Goal: Task Accomplishment & Management: Complete application form

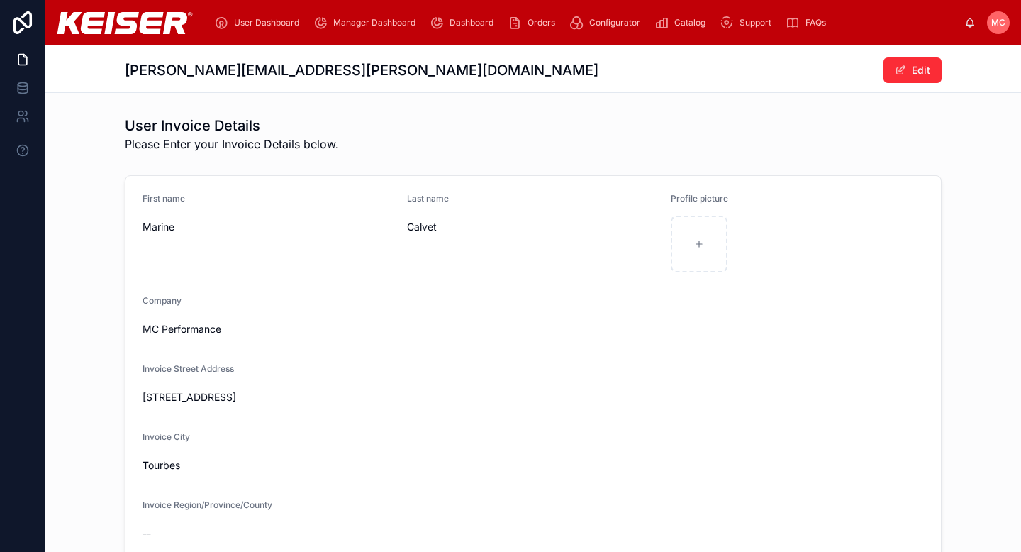
click at [371, 23] on span "Manager Dashboard" at bounding box center [374, 22] width 82 height 11
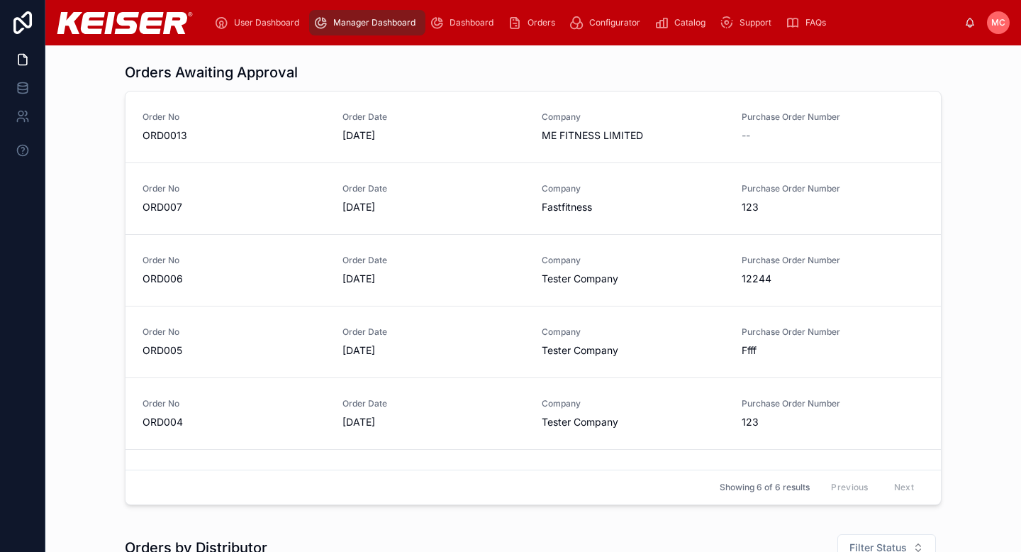
click at [654, 205] on span "Fastfitness" at bounding box center [633, 207] width 183 height 14
click at [686, 328] on span "Company" at bounding box center [633, 331] width 183 height 11
click at [530, 16] on div "Orders" at bounding box center [534, 22] width 53 height 23
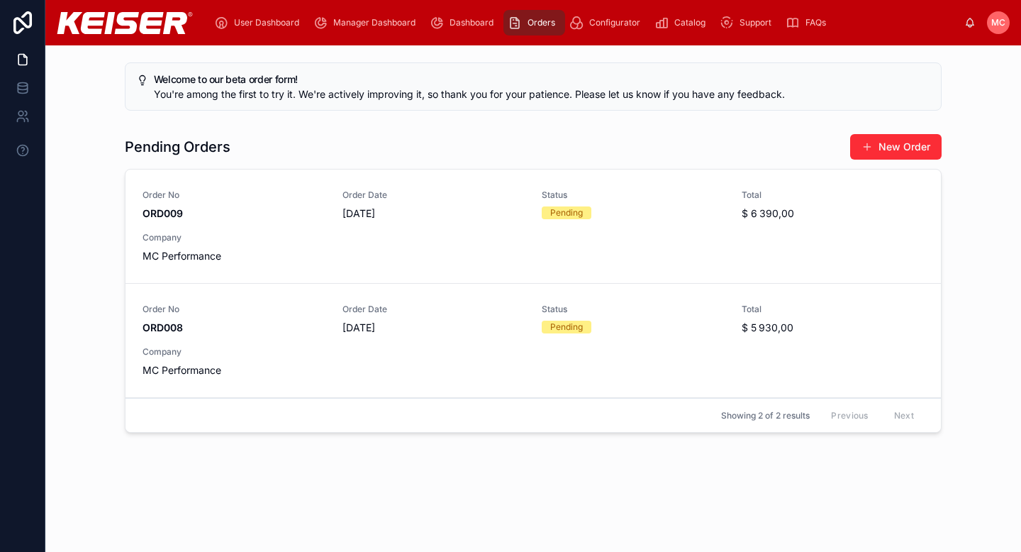
click at [664, 215] on div "Pending" at bounding box center [633, 212] width 183 height 13
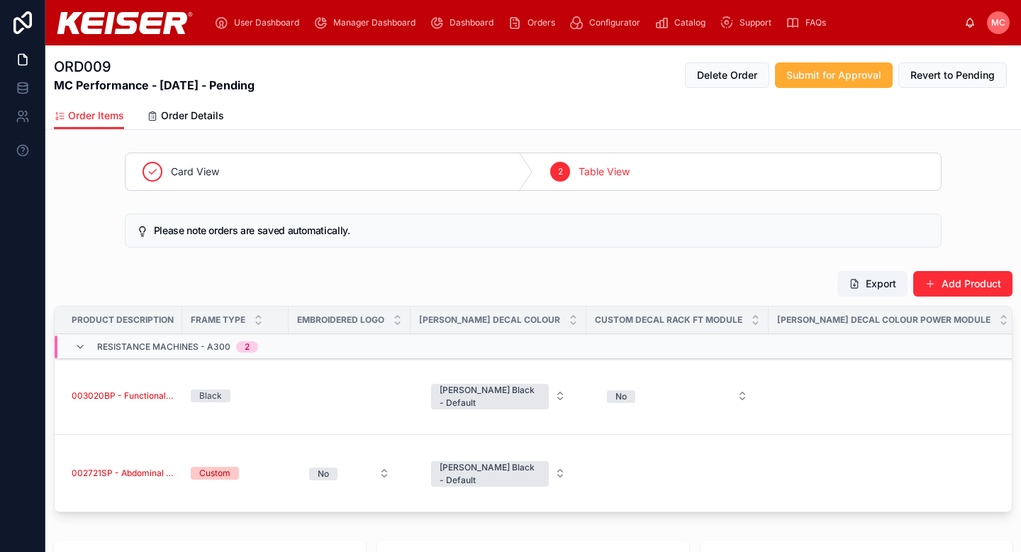
click at [411, 94] on div "ORD009 MC Performance - [DATE] - Pending Delete Order Submit for Approval Rever…" at bounding box center [533, 73] width 959 height 57
click at [243, 20] on span "User Dashboard" at bounding box center [266, 22] width 65 height 11
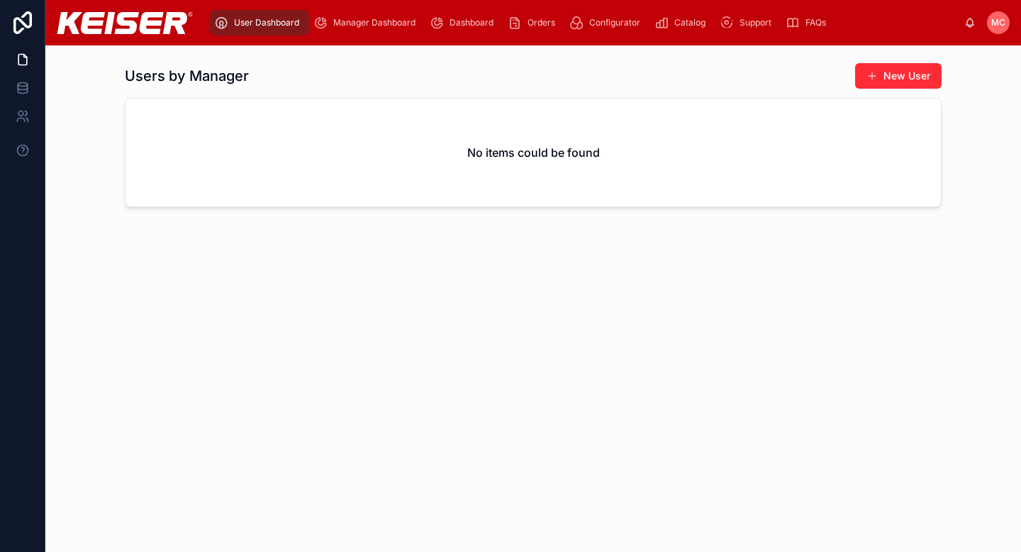
click at [377, 21] on span "Manager Dashboard" at bounding box center [374, 22] width 82 height 11
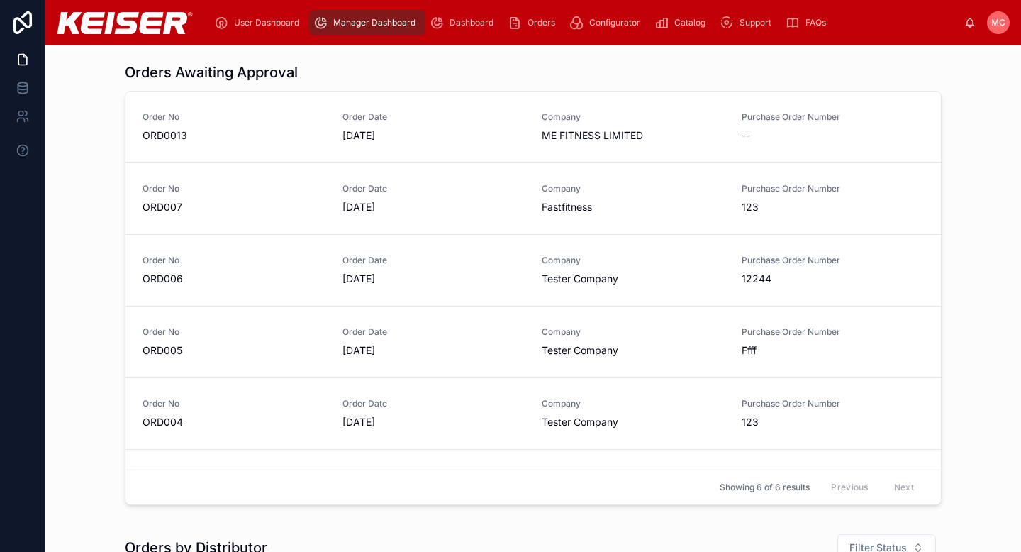
click at [588, 132] on span "ME FITNESS LIMITED" at bounding box center [633, 135] width 183 height 14
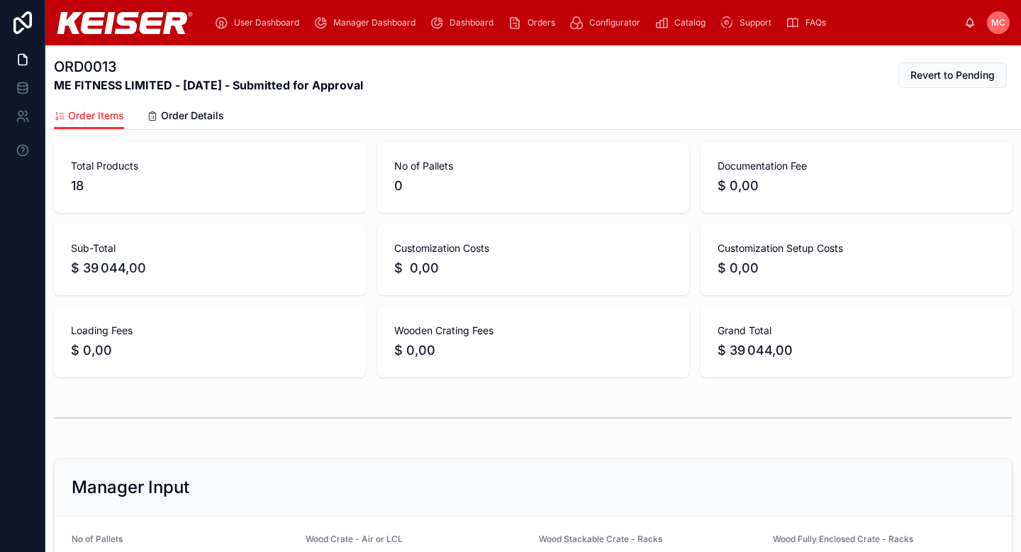
scroll to position [751, 0]
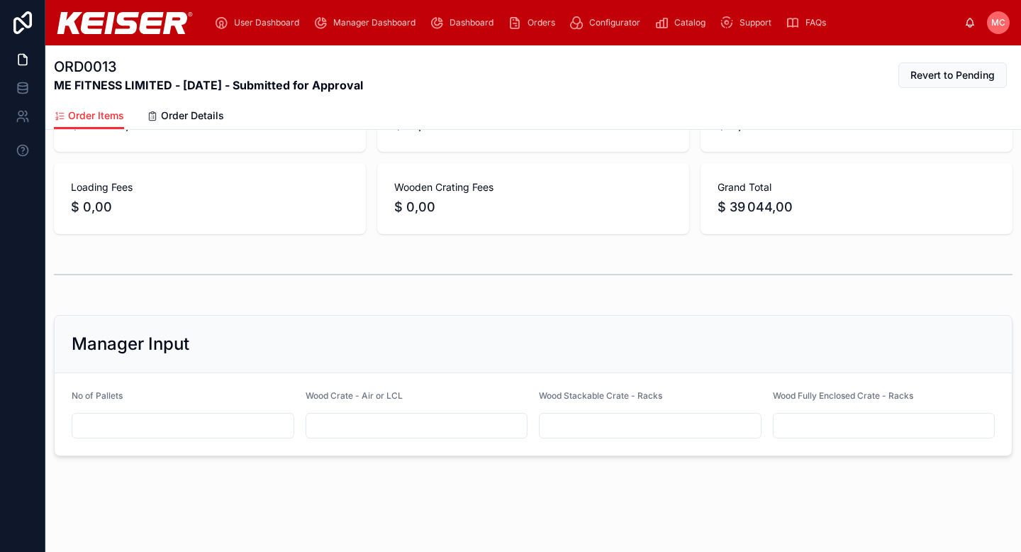
click at [221, 423] on input "text" at bounding box center [182, 426] width 221 height 20
type input "*"
click at [346, 408] on div "Wood Crate - Air or LCL" at bounding box center [417, 414] width 223 height 48
click at [346, 433] on input "text" at bounding box center [416, 426] width 221 height 20
click at [416, 432] on input "text" at bounding box center [416, 426] width 221 height 20
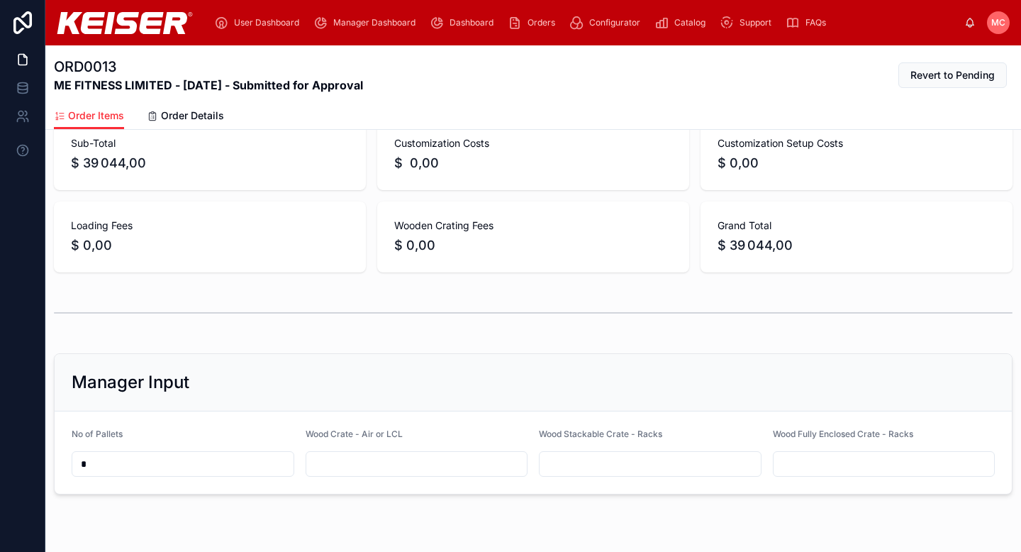
scroll to position [692, 0]
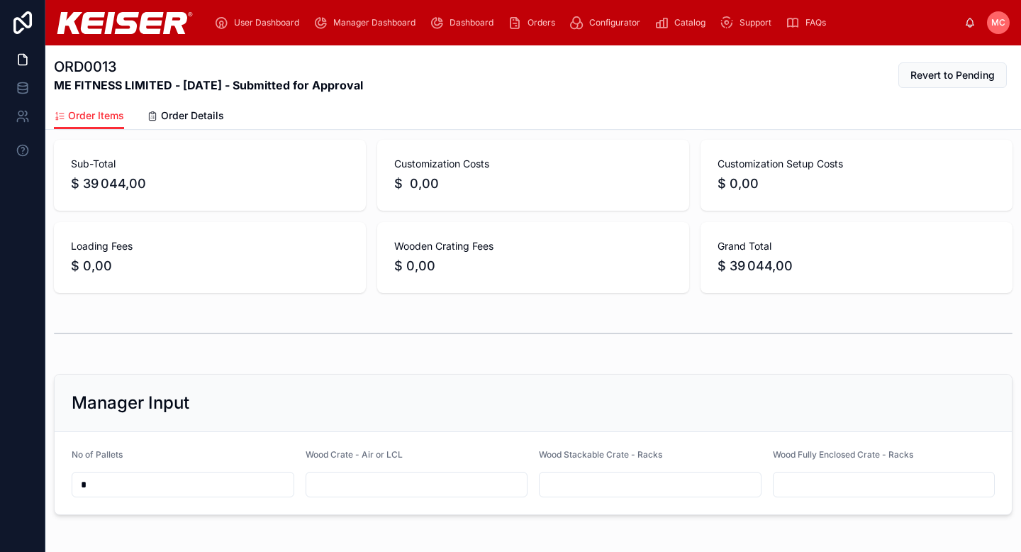
click at [584, 477] on input "text" at bounding box center [650, 484] width 221 height 20
type input "*"
click at [413, 492] on input "text" at bounding box center [416, 484] width 221 height 20
type input "*"
click at [832, 483] on input "text" at bounding box center [884, 484] width 221 height 20
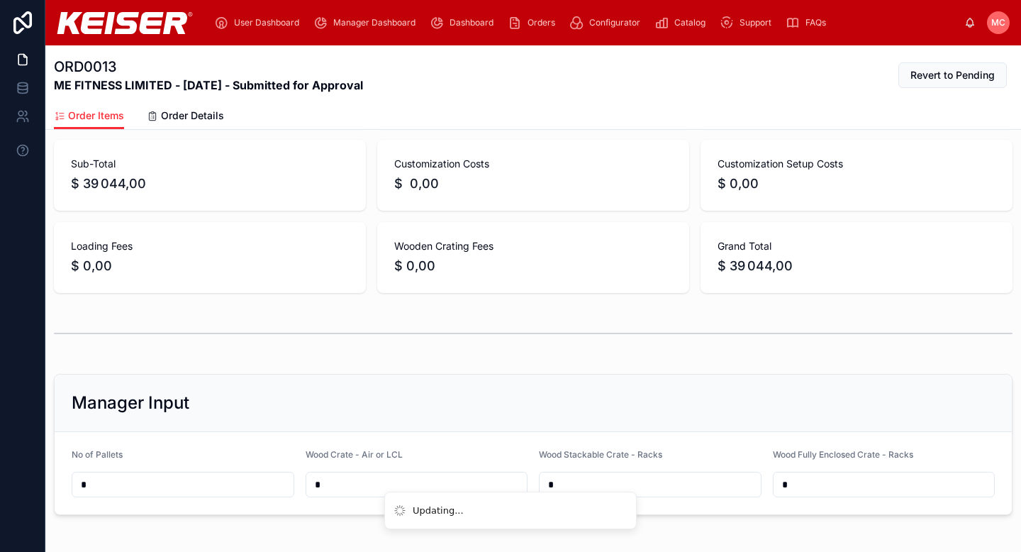
type input "*"
click at [842, 394] on div "Manager Input" at bounding box center [533, 402] width 923 height 23
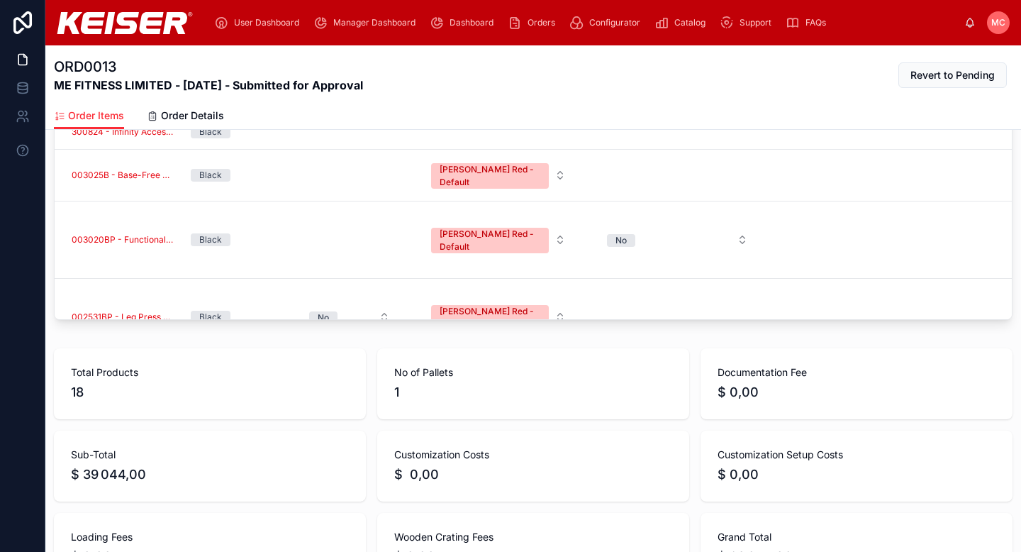
scroll to position [0, 0]
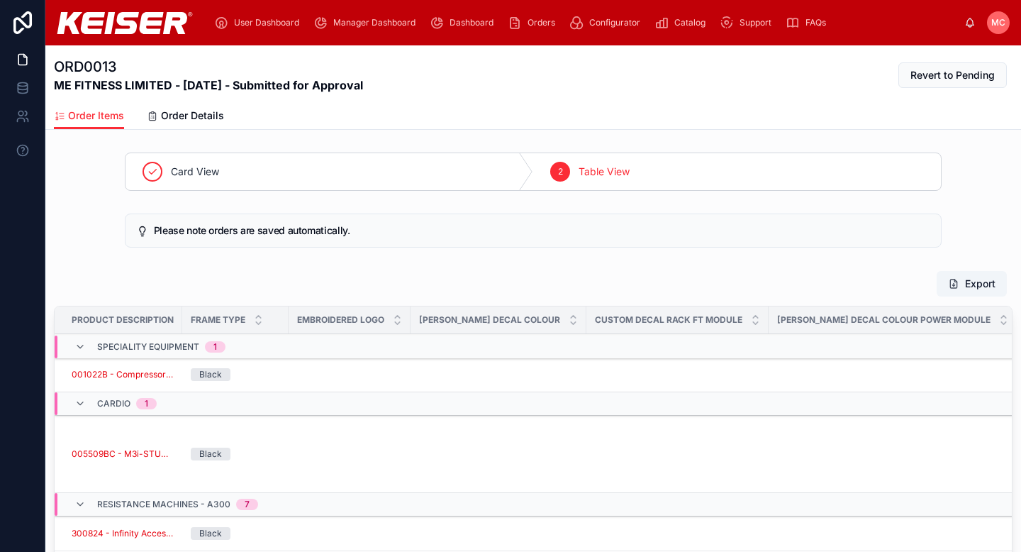
click at [183, 120] on span "Order Details" at bounding box center [192, 115] width 63 height 14
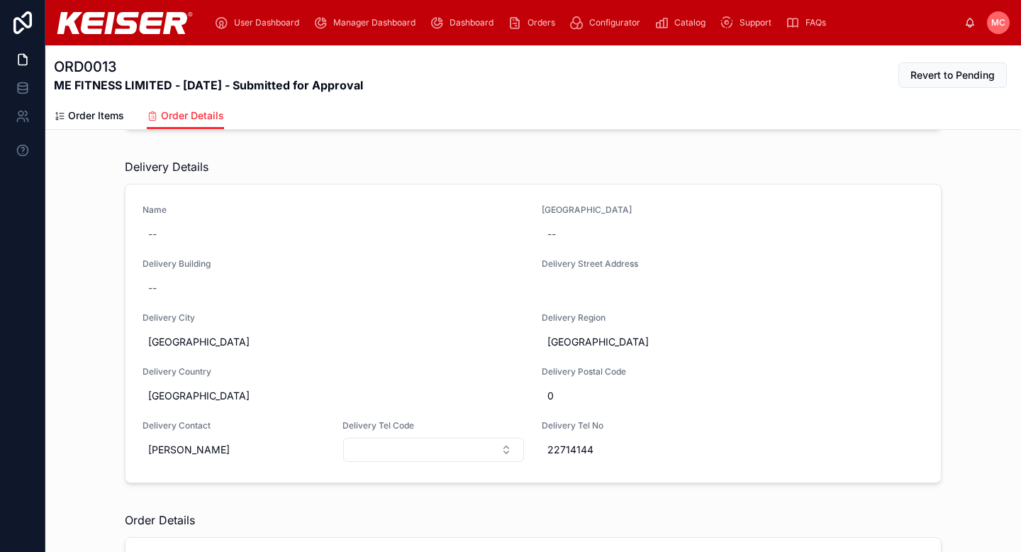
scroll to position [552, 0]
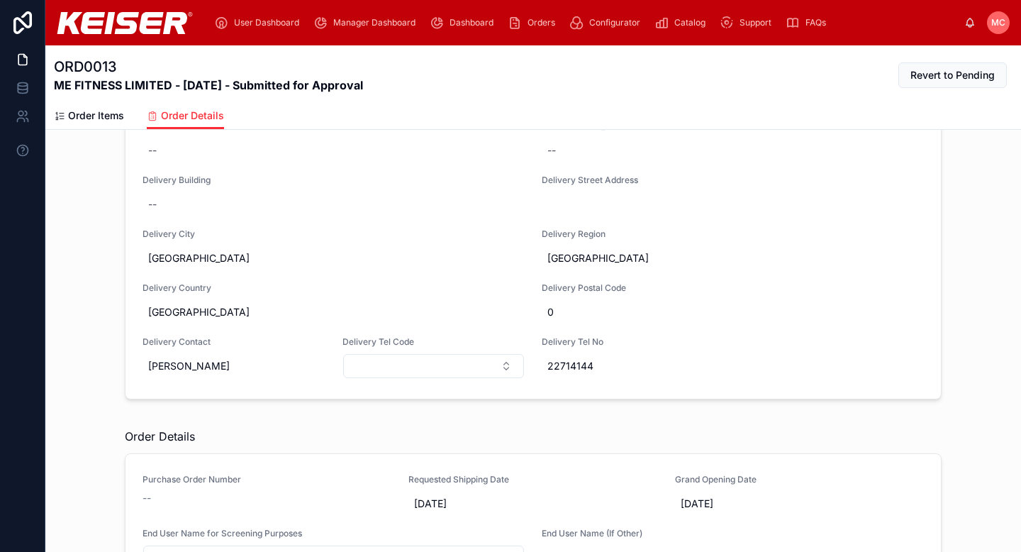
click at [371, 22] on span "Manager Dashboard" at bounding box center [374, 22] width 82 height 11
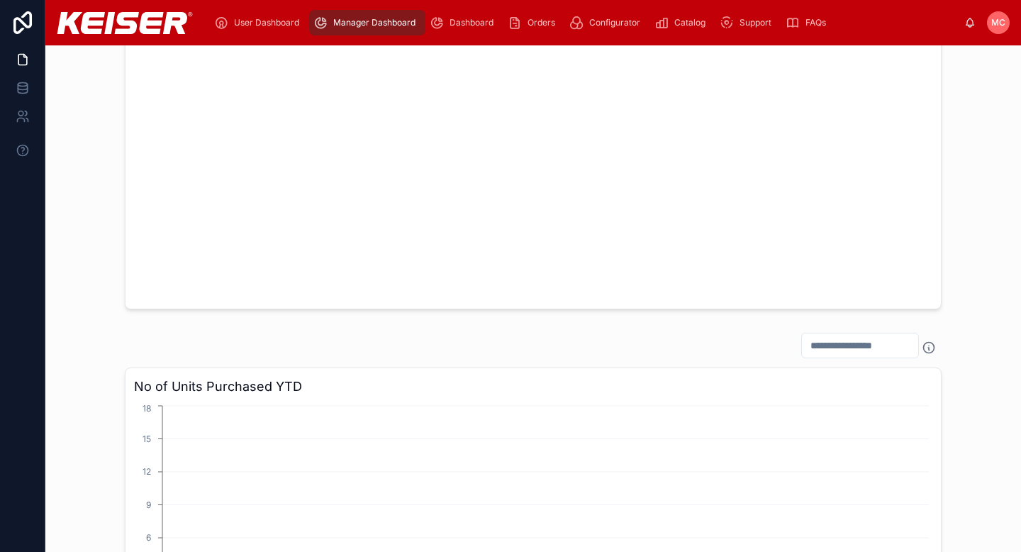
click at [349, 23] on span "Manager Dashboard" at bounding box center [374, 22] width 82 height 11
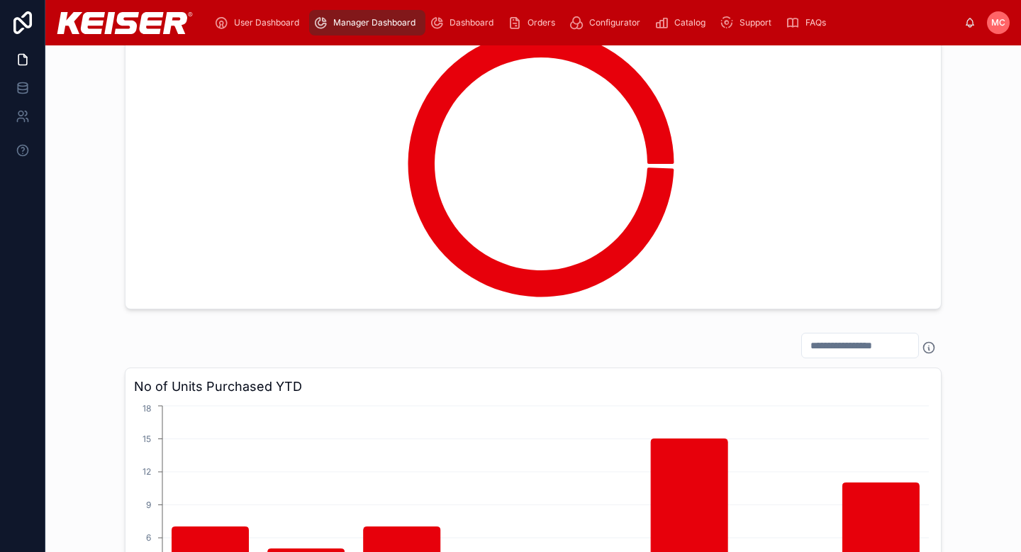
click at [257, 24] on span "User Dashboard" at bounding box center [266, 22] width 65 height 11
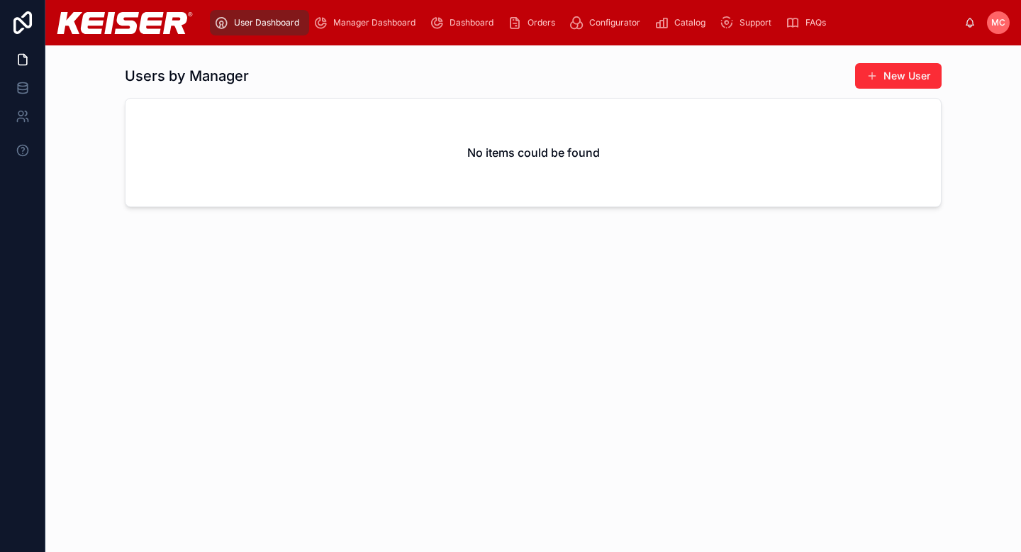
click at [379, 28] on div "Manager Dashboard" at bounding box center [367, 22] width 108 height 23
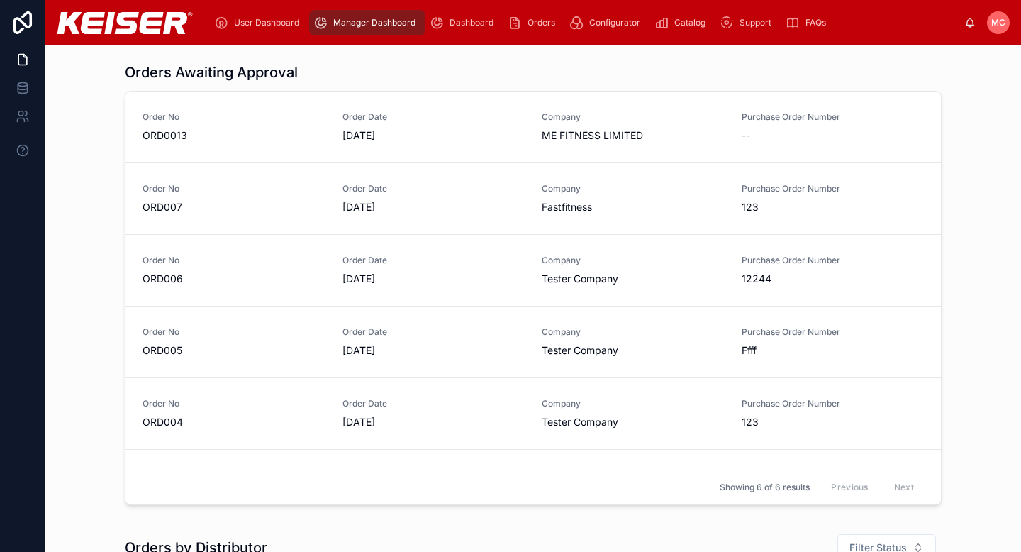
click at [533, 26] on span "Orders" at bounding box center [542, 22] width 28 height 11
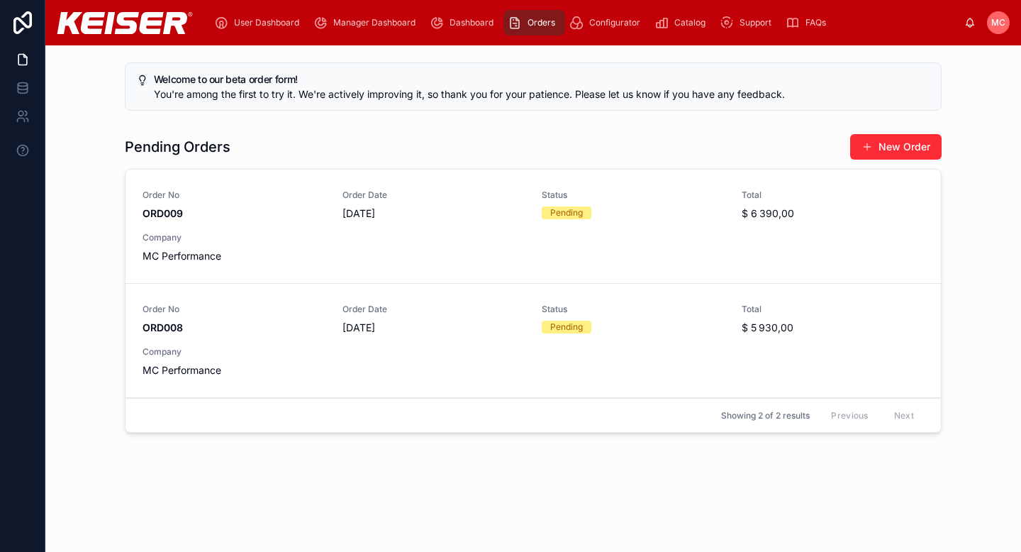
click at [643, 218] on div "Pending" at bounding box center [633, 212] width 183 height 13
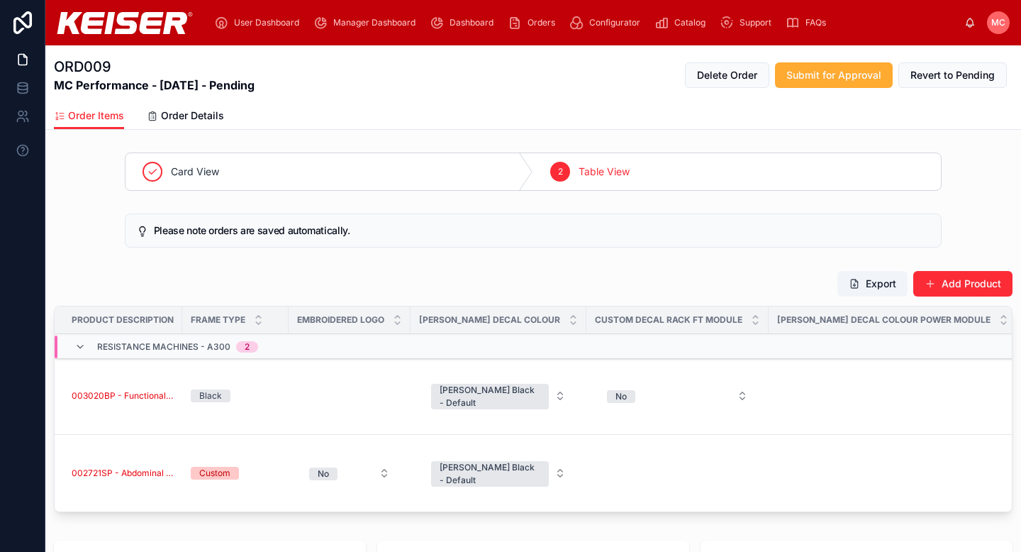
click at [803, 94] on div "ORD009 MC Performance - [DATE] - Pending Delete Order Submit for Approval Rever…" at bounding box center [533, 73] width 959 height 57
click at [808, 77] on span "Submit for Approval" at bounding box center [833, 75] width 95 height 14
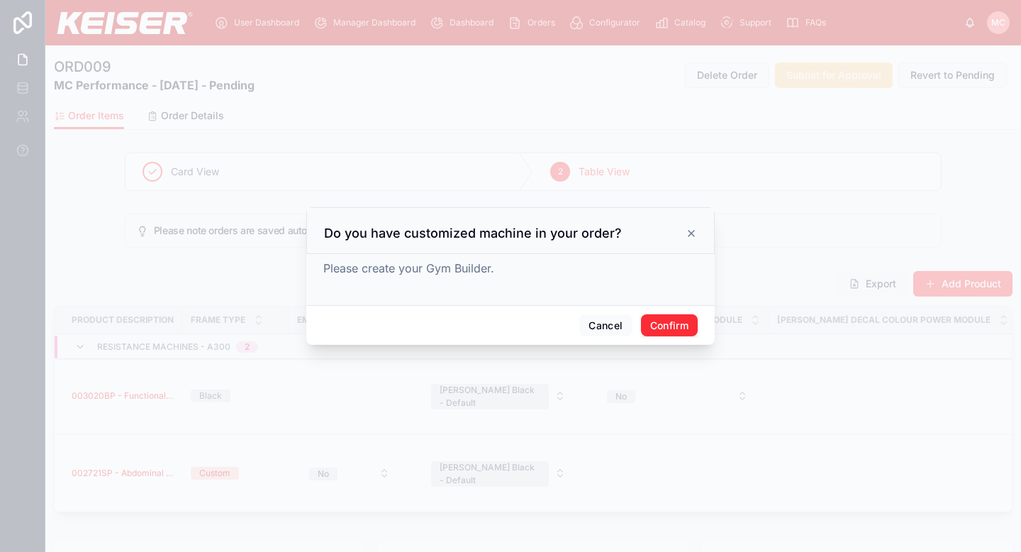
click at [666, 330] on button "Confirm" at bounding box center [669, 325] width 57 height 23
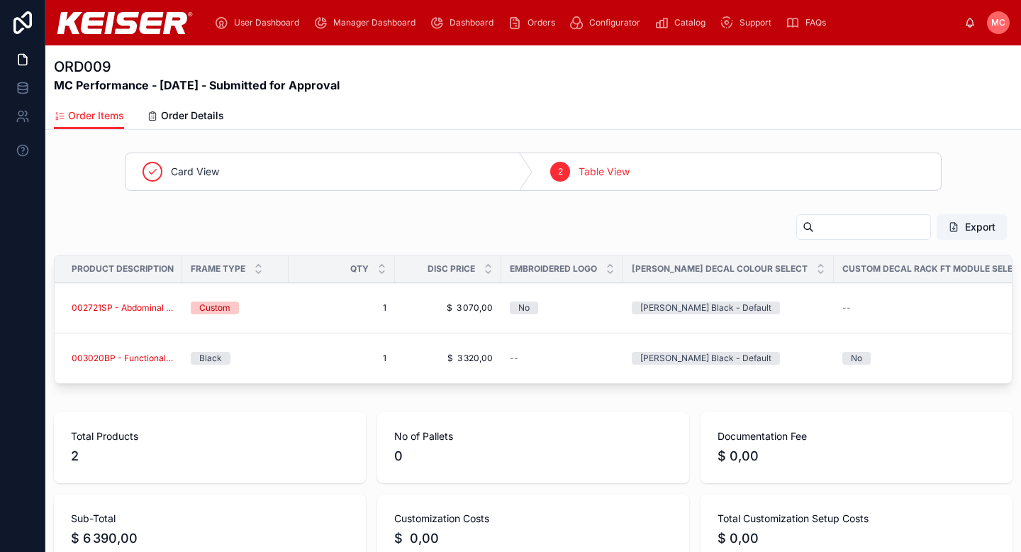
click at [396, 72] on div "ORD009 MC Performance - [DATE] - Submitted for Approval" at bounding box center [533, 75] width 959 height 37
click at [359, 23] on span "Manager Dashboard" at bounding box center [374, 22] width 82 height 11
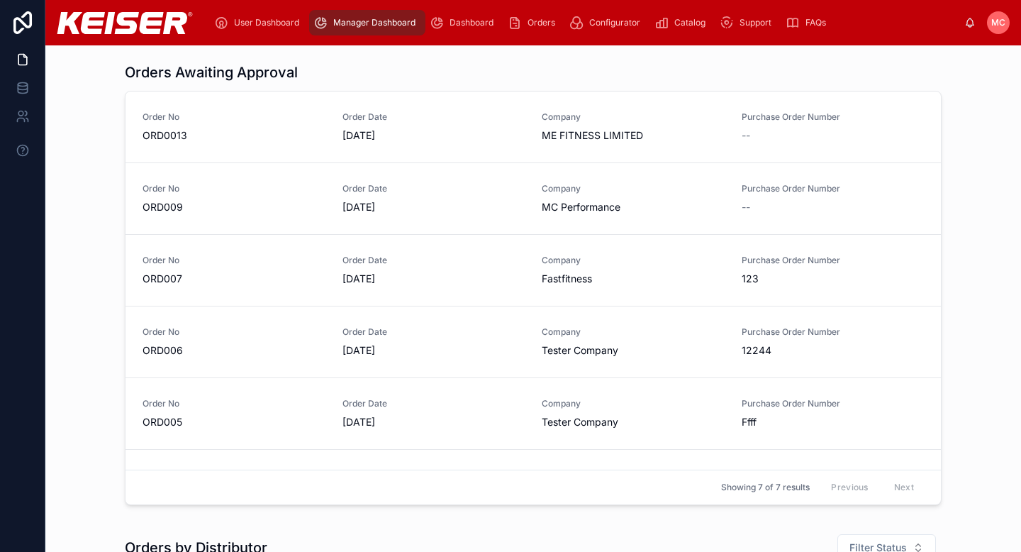
click at [486, 192] on span "Order Date" at bounding box center [433, 188] width 183 height 11
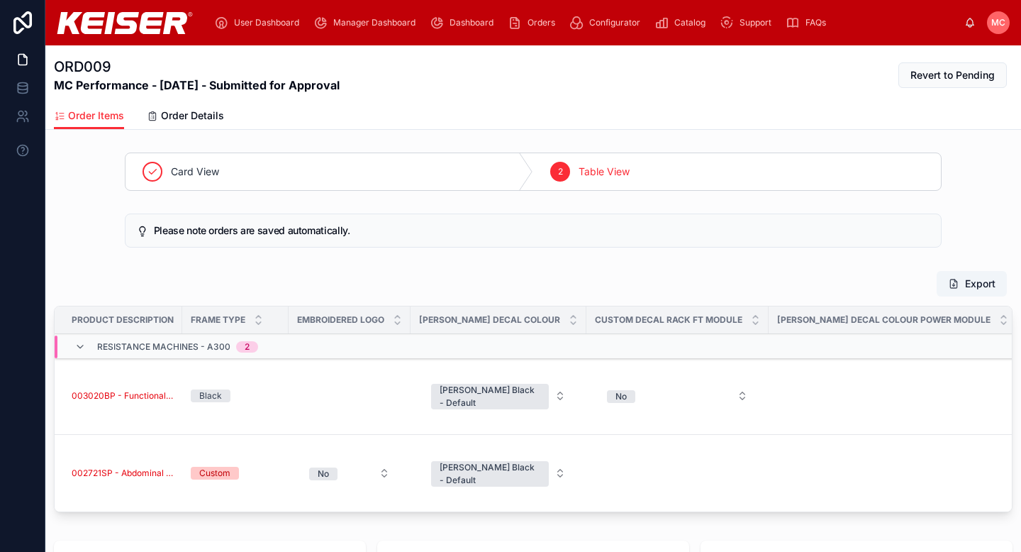
click at [470, 22] on span "Dashboard" at bounding box center [472, 22] width 44 height 11
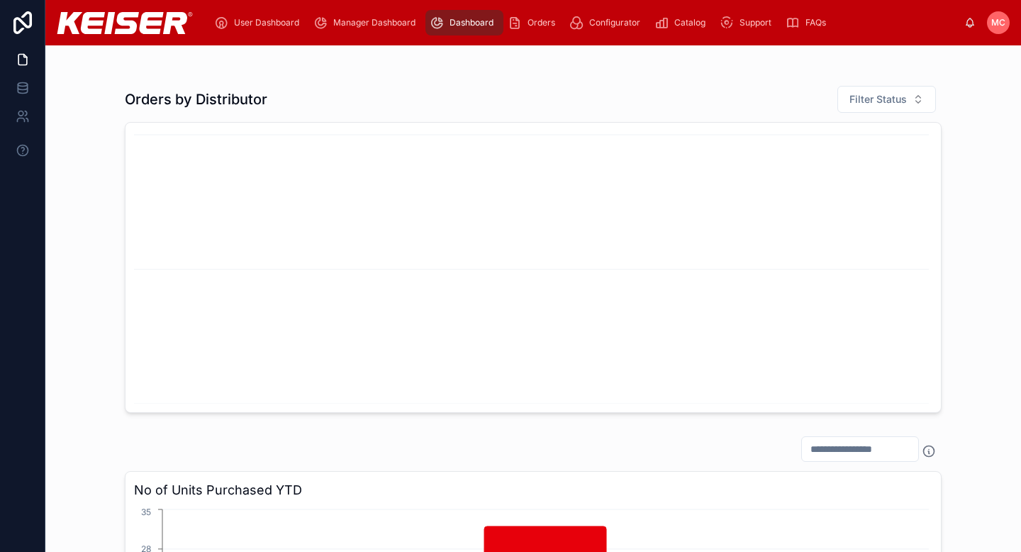
click at [255, 18] on span "User Dashboard" at bounding box center [266, 22] width 65 height 11
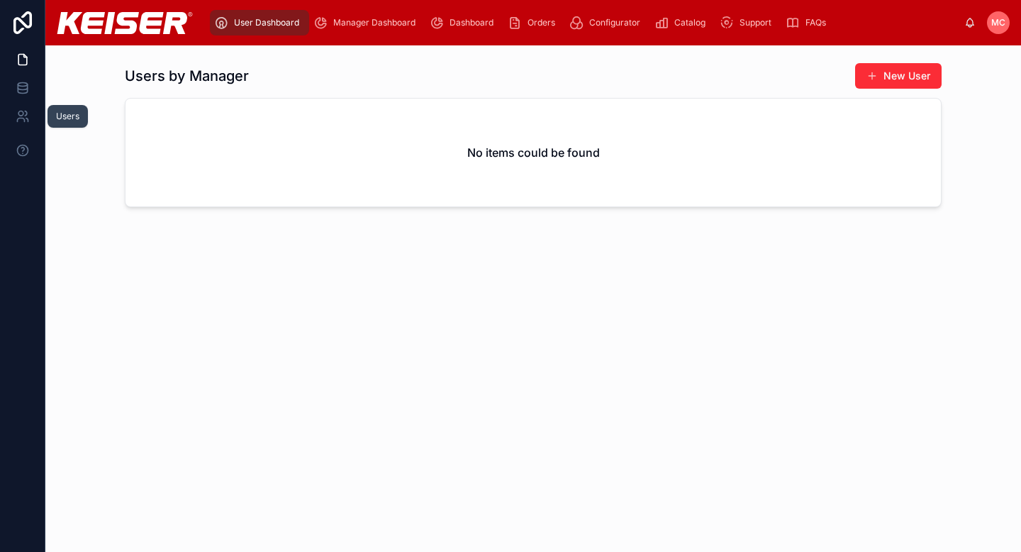
click at [35, 116] on link at bounding box center [22, 116] width 45 height 28
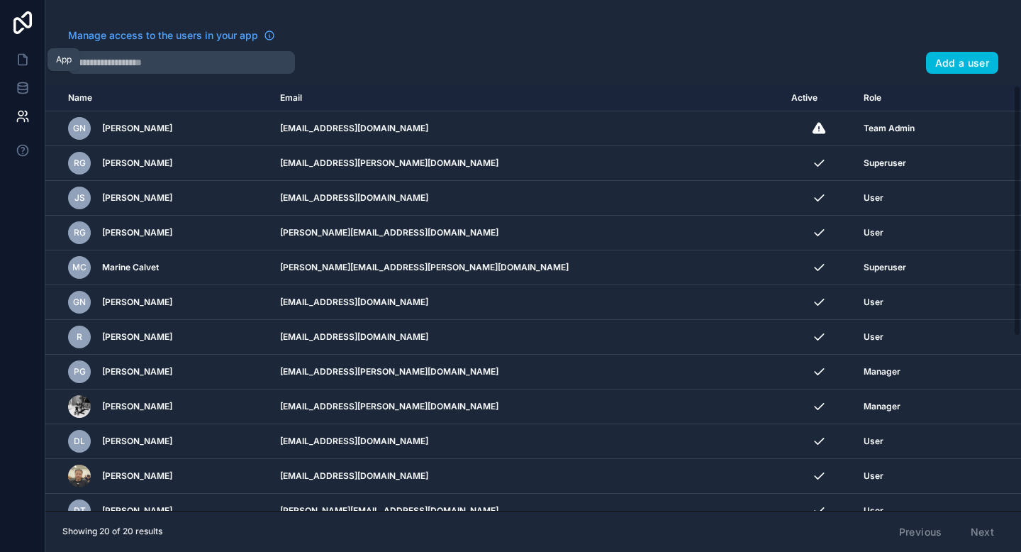
click at [23, 59] on icon at bounding box center [23, 59] width 14 height 14
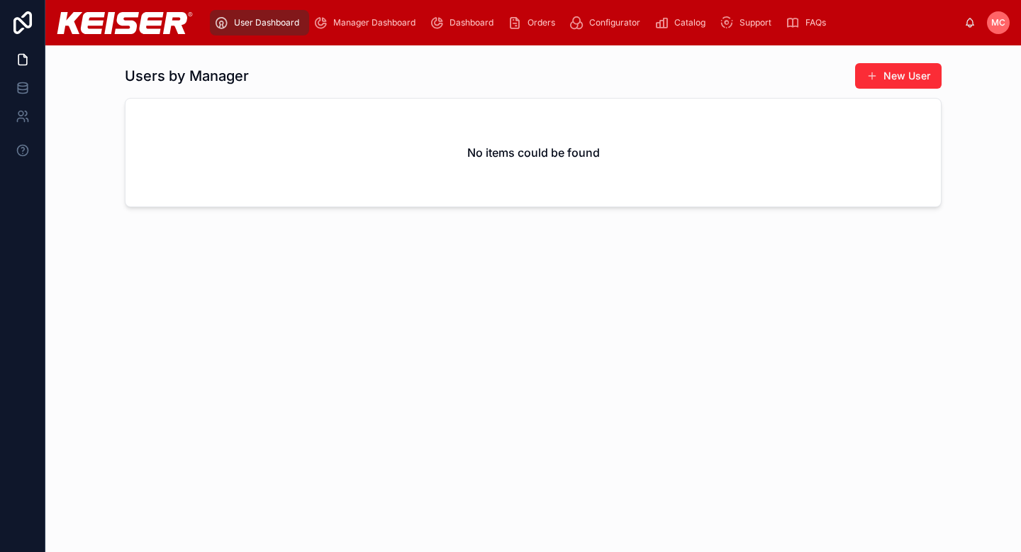
click at [86, 126] on div "Users by Manager New User No items could be found" at bounding box center [533, 138] width 953 height 162
